Goal: Task Accomplishment & Management: Use online tool/utility

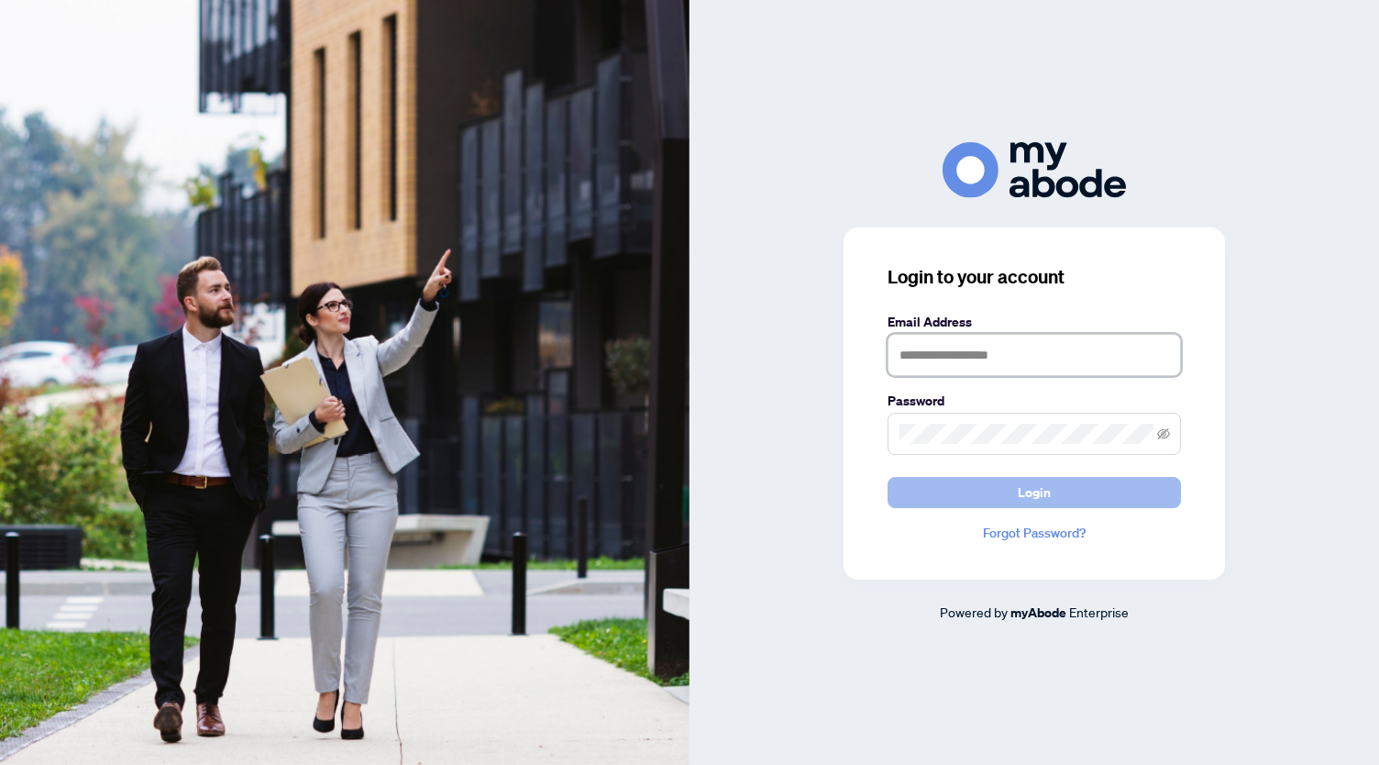
type input "**********"
click at [1040, 494] on span "Login" at bounding box center [1034, 492] width 33 height 29
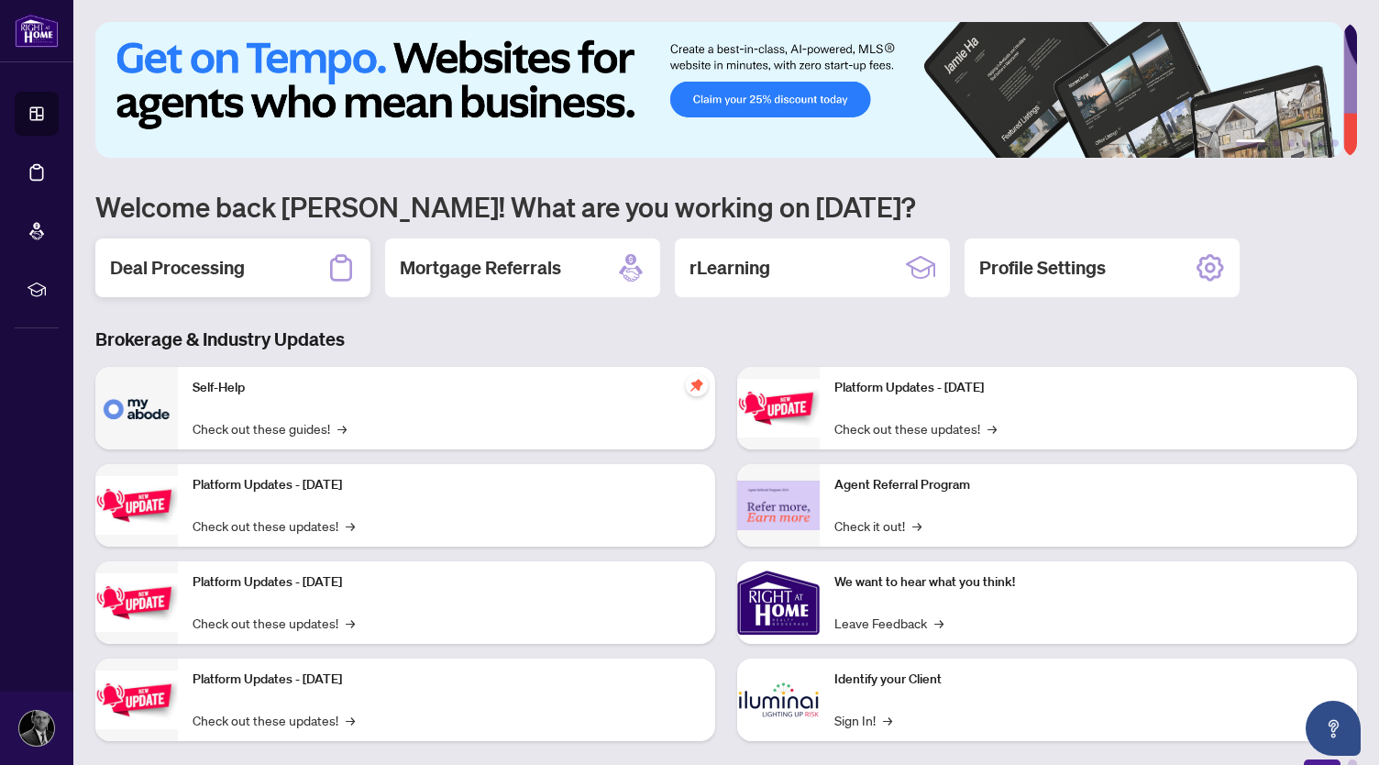
click at [222, 242] on div "Deal Processing" at bounding box center [232, 267] width 275 height 59
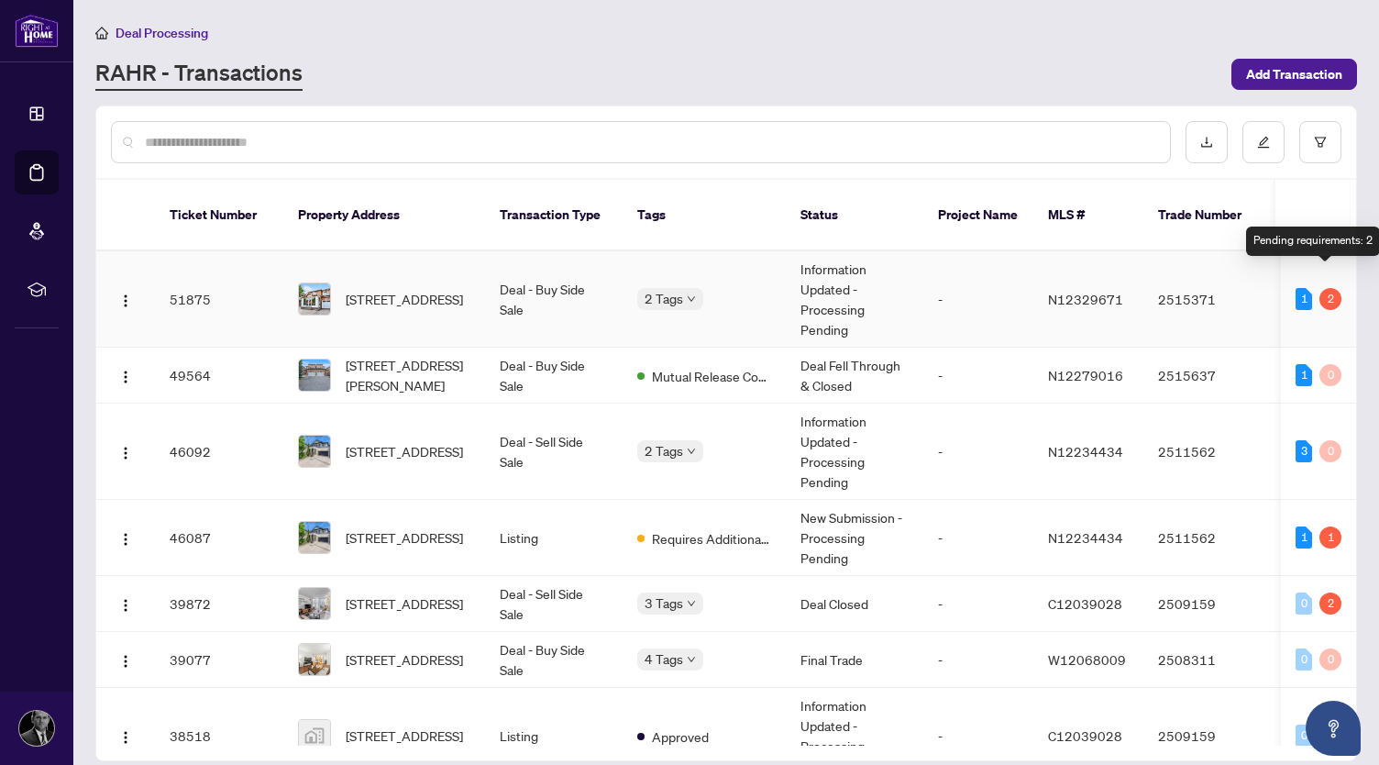
click at [1326, 288] on div "2" at bounding box center [1330, 299] width 22 height 22
click at [1315, 242] on div "Pending requirements: 2" at bounding box center [1313, 240] width 134 height 29
click at [385, 289] on span "[STREET_ADDRESS]" at bounding box center [404, 299] width 117 height 20
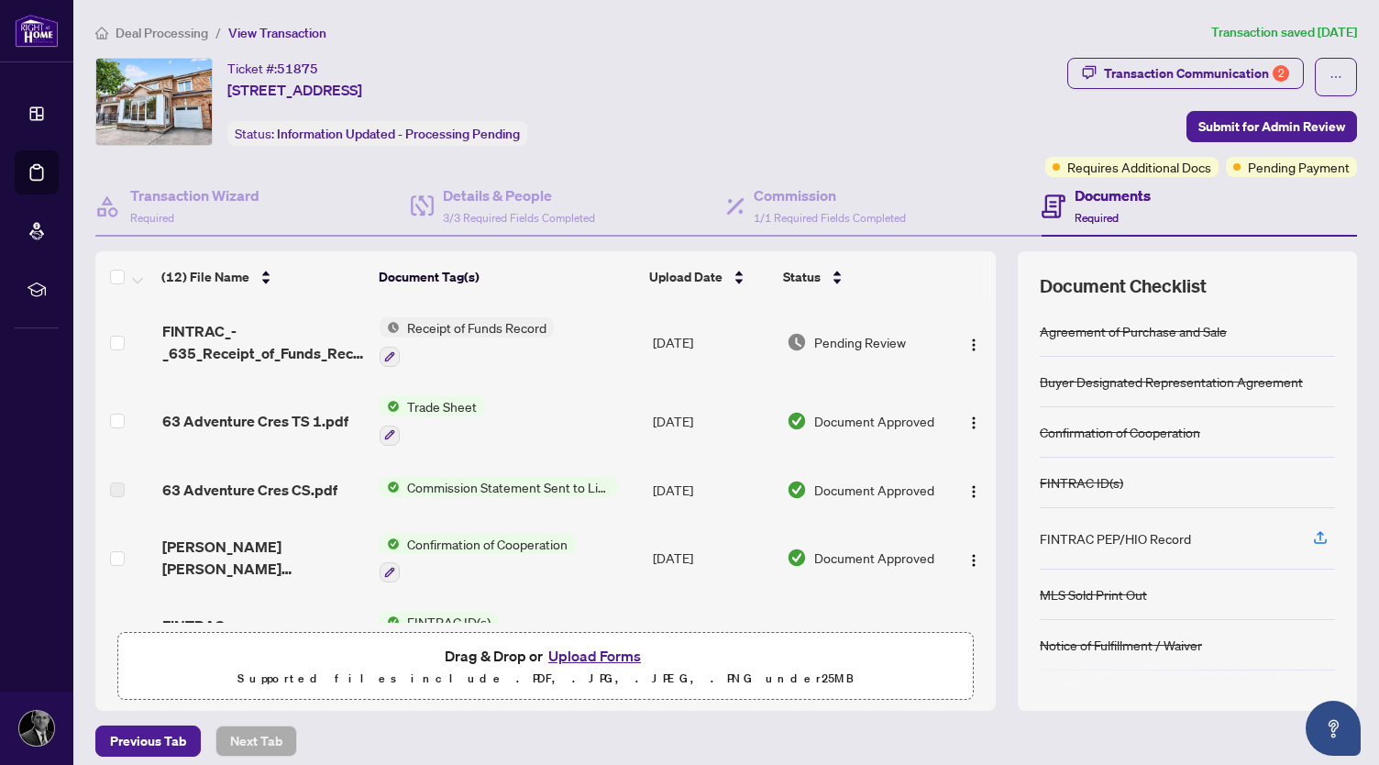
click at [824, 135] on div "Ticket #: 51875 [STREET_ADDRESS][PERSON_NAME] Status: Information Updated - Pro…" at bounding box center [566, 102] width 942 height 88
click at [438, 331] on span "Receipt of Funds Record" at bounding box center [477, 327] width 154 height 20
click at [435, 417] on span "Receipt of Funds Record" at bounding box center [457, 416] width 154 height 20
